Goal: Task Accomplishment & Management: Use online tool/utility

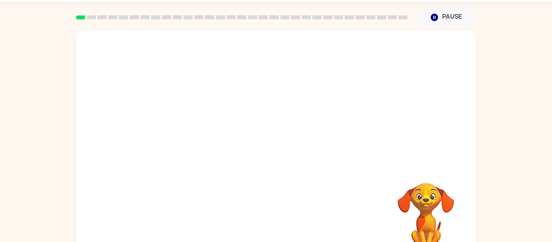
scroll to position [42, 0]
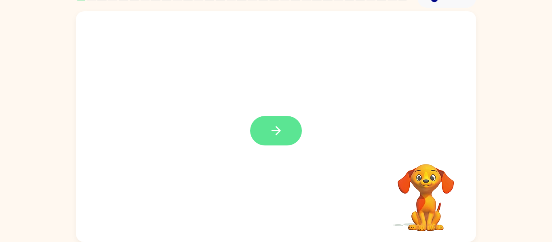
click at [283, 124] on button "button" at bounding box center [276, 131] width 52 height 30
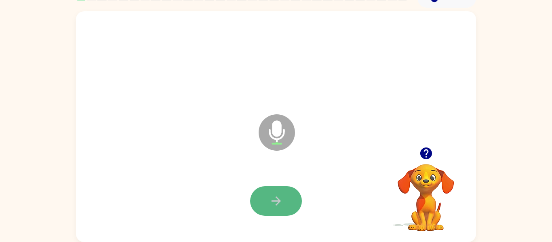
click at [281, 201] on icon "button" at bounding box center [276, 201] width 14 height 14
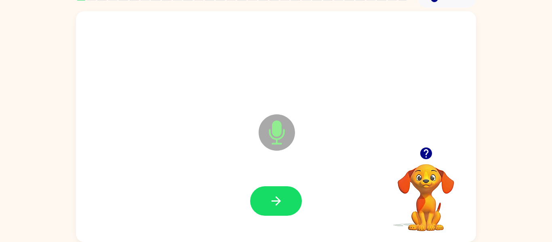
click at [281, 201] on icon "button" at bounding box center [276, 201] width 14 height 14
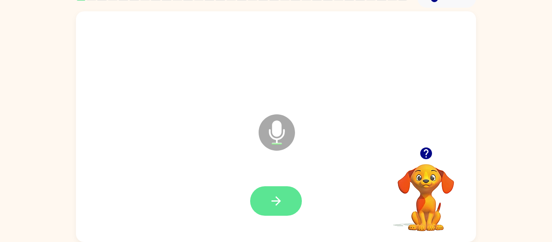
click at [283, 188] on button "button" at bounding box center [276, 201] width 52 height 30
click at [280, 203] on icon "button" at bounding box center [276, 201] width 14 height 14
click at [277, 205] on icon "button" at bounding box center [276, 201] width 14 height 14
click at [277, 206] on icon "button" at bounding box center [276, 201] width 14 height 14
click at [277, 207] on icon "button" at bounding box center [276, 201] width 14 height 14
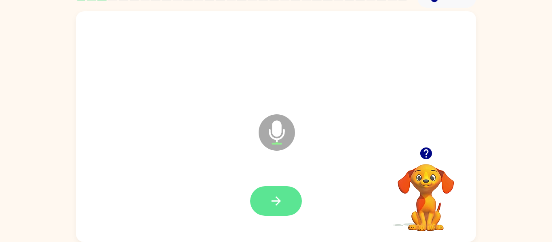
click at [276, 209] on button "button" at bounding box center [276, 201] width 52 height 30
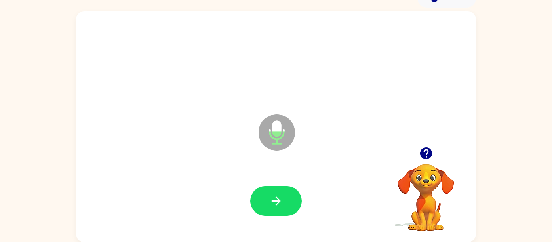
click at [276, 209] on button "button" at bounding box center [276, 201] width 52 height 30
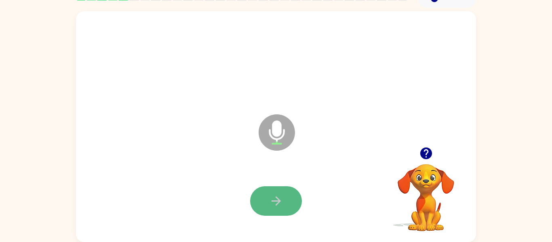
click at [276, 208] on button "button" at bounding box center [276, 201] width 52 height 30
click at [269, 192] on button "button" at bounding box center [276, 201] width 52 height 30
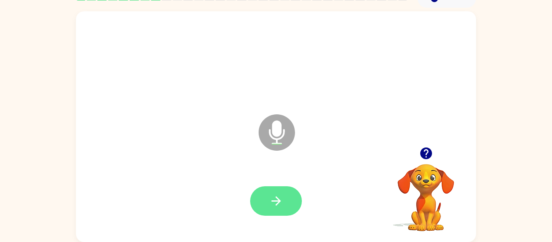
click at [272, 197] on icon "button" at bounding box center [276, 201] width 14 height 14
click at [271, 197] on icon "button" at bounding box center [276, 201] width 14 height 14
click at [267, 196] on button "button" at bounding box center [276, 201] width 52 height 30
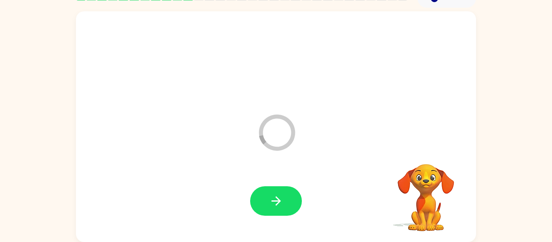
click at [269, 194] on icon "button" at bounding box center [276, 201] width 14 height 14
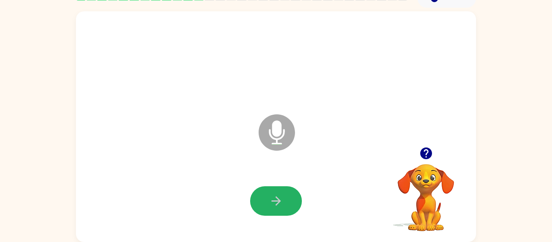
click at [269, 194] on icon "button" at bounding box center [276, 201] width 14 height 14
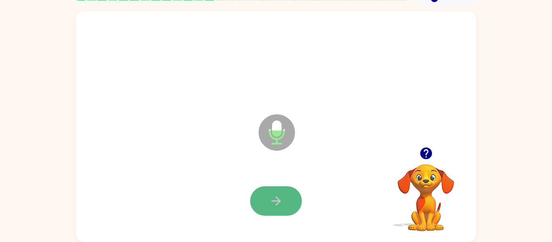
click at [268, 197] on button "button" at bounding box center [276, 201] width 52 height 30
click at [269, 199] on icon "button" at bounding box center [276, 201] width 14 height 14
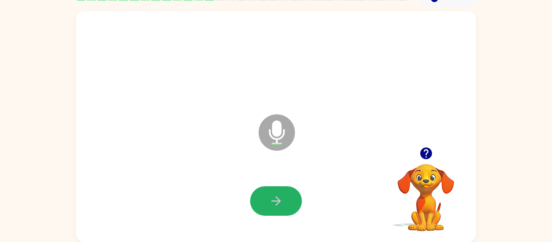
click at [269, 199] on icon "button" at bounding box center [276, 201] width 14 height 14
click at [273, 198] on icon "button" at bounding box center [276, 201] width 14 height 14
click at [265, 205] on button "button" at bounding box center [276, 201] width 52 height 30
click at [276, 230] on div at bounding box center [276, 201] width 384 height 66
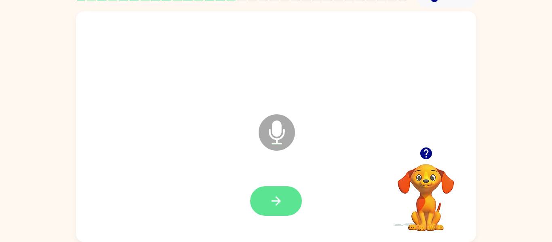
click at [284, 192] on button "button" at bounding box center [276, 201] width 52 height 30
click at [284, 192] on div at bounding box center [276, 201] width 52 height 30
click at [284, 192] on button "button" at bounding box center [276, 201] width 52 height 30
click at [284, 201] on button "button" at bounding box center [276, 201] width 52 height 30
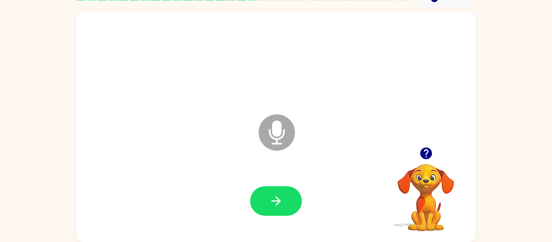
click at [284, 201] on button "button" at bounding box center [276, 201] width 52 height 30
click at [283, 203] on icon "button" at bounding box center [276, 201] width 14 height 14
click at [283, 204] on icon "button" at bounding box center [276, 201] width 14 height 14
click at [294, 177] on div at bounding box center [276, 201] width 384 height 66
click at [265, 199] on button "button" at bounding box center [276, 201] width 52 height 30
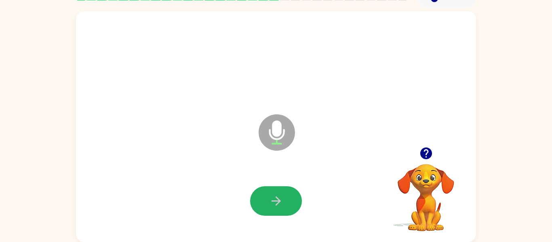
click at [265, 199] on button "button" at bounding box center [276, 201] width 52 height 30
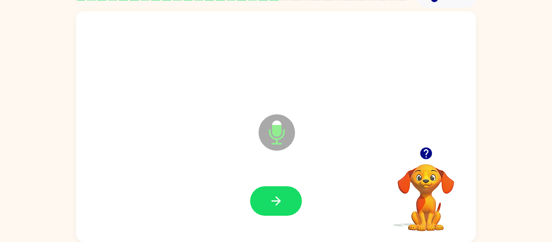
click at [265, 199] on button "button" at bounding box center [276, 201] width 52 height 30
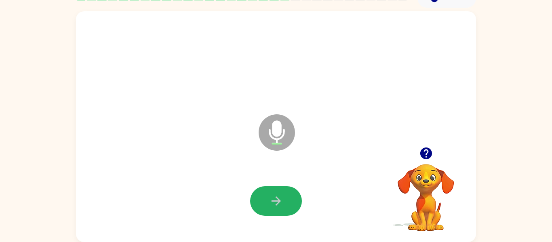
click at [265, 199] on button "button" at bounding box center [276, 201] width 52 height 30
click at [265, 199] on div at bounding box center [276, 201] width 52 height 30
click at [265, 199] on button "button" at bounding box center [276, 201] width 52 height 30
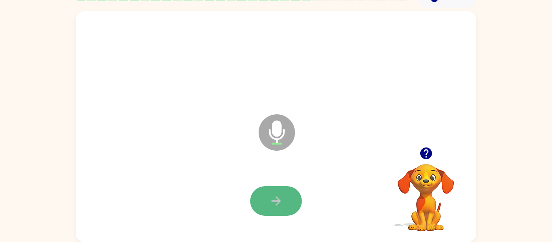
click at [264, 199] on button "button" at bounding box center [276, 201] width 52 height 30
click at [264, 198] on button "button" at bounding box center [276, 201] width 52 height 30
click at [268, 204] on button "button" at bounding box center [276, 201] width 52 height 30
click at [268, 204] on div at bounding box center [276, 201] width 52 height 30
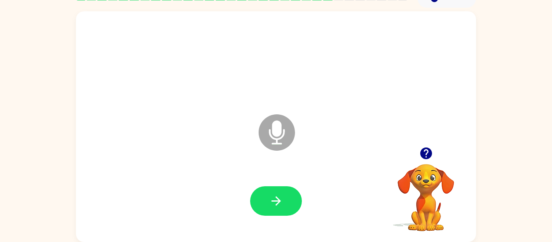
click at [263, 186] on div at bounding box center [276, 201] width 384 height 66
click at [263, 179] on div at bounding box center [276, 201] width 384 height 66
click at [265, 204] on button "button" at bounding box center [276, 201] width 52 height 30
click at [268, 195] on button "button" at bounding box center [276, 201] width 52 height 30
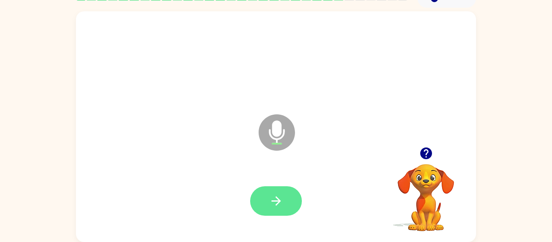
click at [268, 195] on button "button" at bounding box center [276, 201] width 52 height 30
click at [269, 195] on icon "button" at bounding box center [276, 201] width 14 height 14
click at [268, 198] on button "button" at bounding box center [276, 201] width 52 height 30
click at [272, 190] on button "button" at bounding box center [276, 201] width 52 height 30
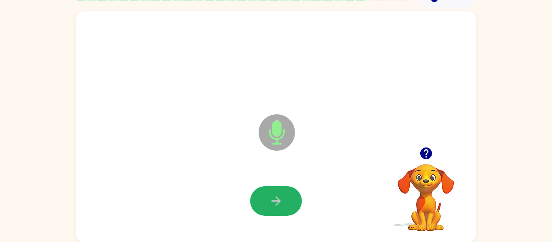
click at [273, 191] on button "button" at bounding box center [276, 201] width 52 height 30
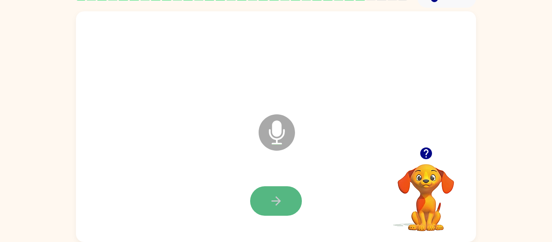
click at [273, 193] on button "button" at bounding box center [276, 201] width 52 height 30
click at [256, 222] on div at bounding box center [276, 201] width 384 height 66
click at [424, 211] on video "Your browser must support playing .mp4 files to use Literably. Please try using…" at bounding box center [426, 192] width 81 height 81
click at [286, 204] on button "button" at bounding box center [276, 201] width 52 height 30
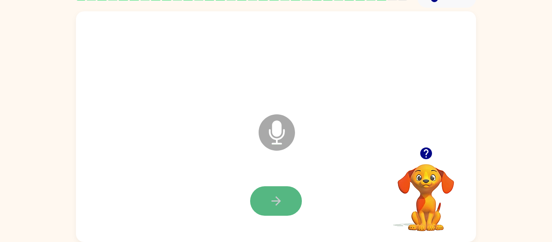
click at [286, 204] on button "button" at bounding box center [276, 201] width 52 height 30
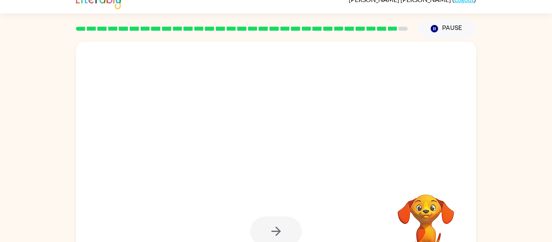
scroll to position [0, 0]
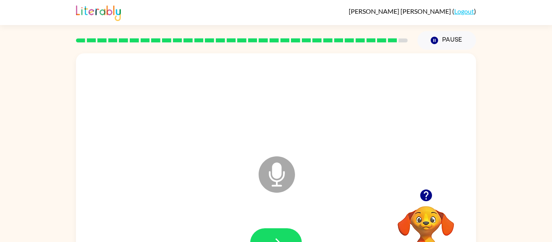
click at [271, 226] on div at bounding box center [276, 243] width 384 height 66
click at [271, 232] on button "button" at bounding box center [276, 243] width 52 height 30
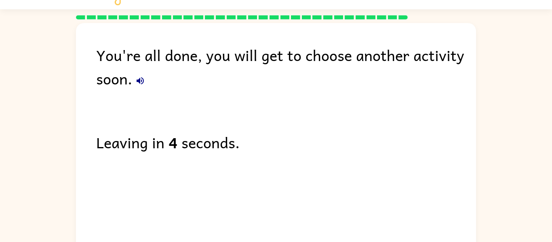
scroll to position [27, 0]
